Goal: Information Seeking & Learning: Learn about a topic

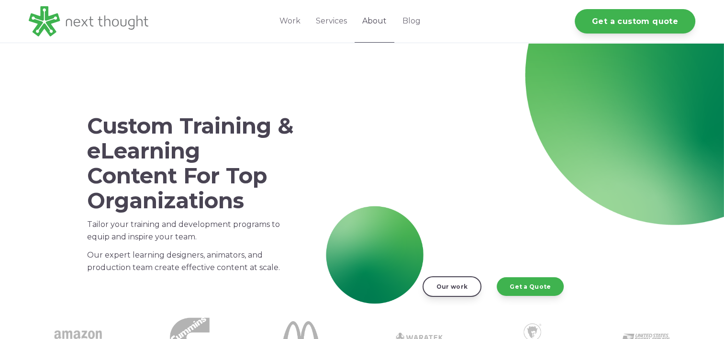
click at [371, 23] on link "About" at bounding box center [374, 21] width 40 height 43
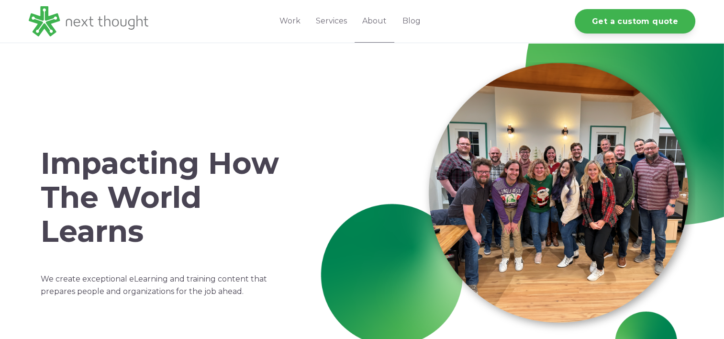
drag, startPoint x: 729, startPoint y: 63, endPoint x: 728, endPoint y: 73, distance: 9.6
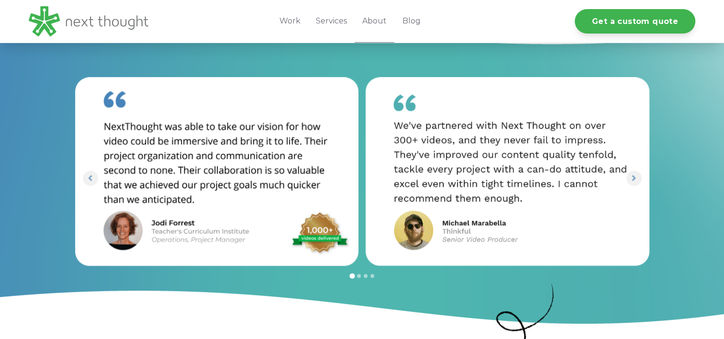
scroll to position [1494, 0]
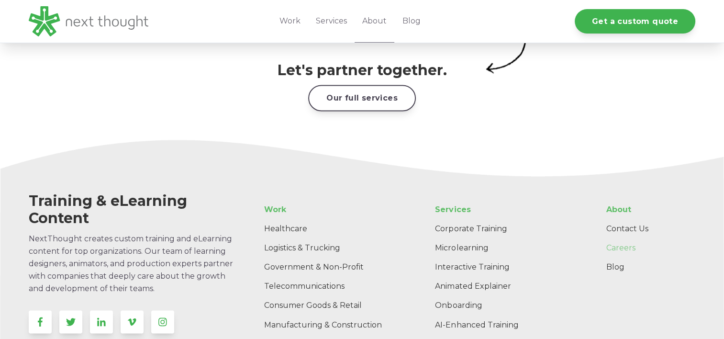
click at [620, 238] on link "Careers" at bounding box center [646, 247] width 97 height 19
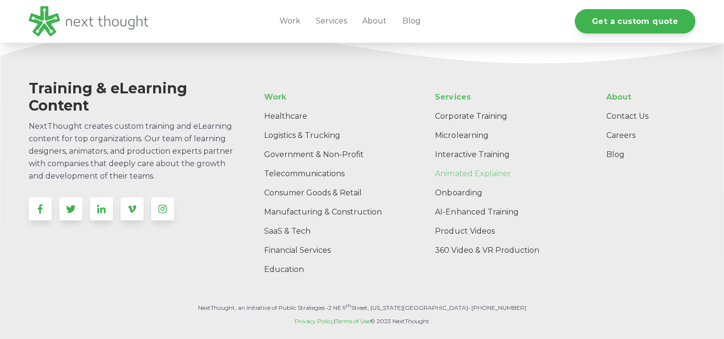
scroll to position [1529, 0]
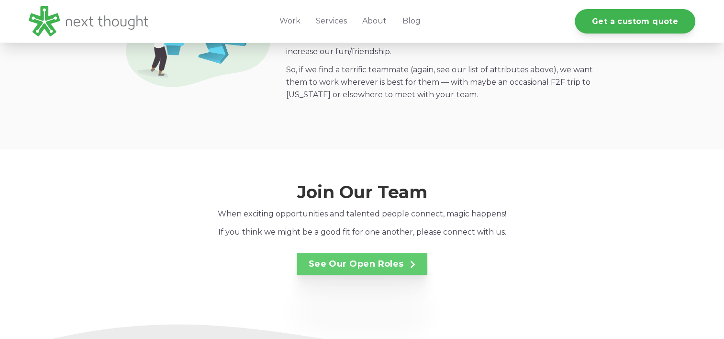
click at [388, 253] on link "See Our Open Roles" at bounding box center [362, 264] width 131 height 22
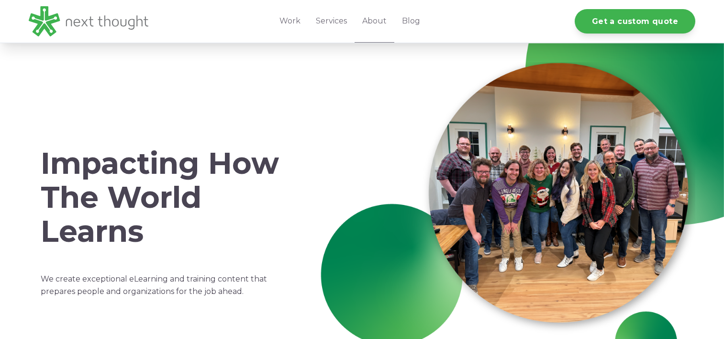
scroll to position [1494, 0]
